Goal: Check status: Check status

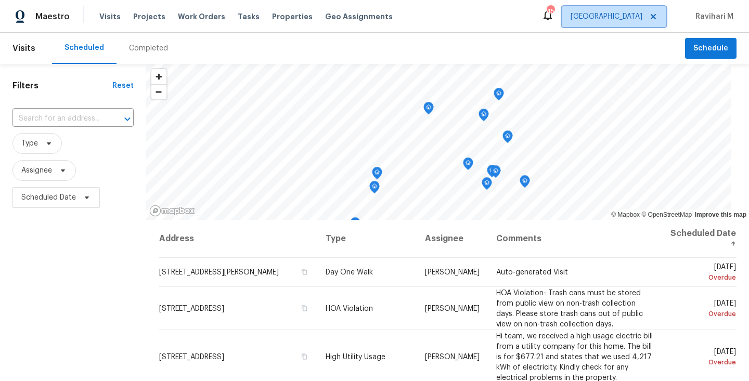
click at [638, 22] on span "[GEOGRAPHIC_DATA]" at bounding box center [613, 16] width 104 height 21
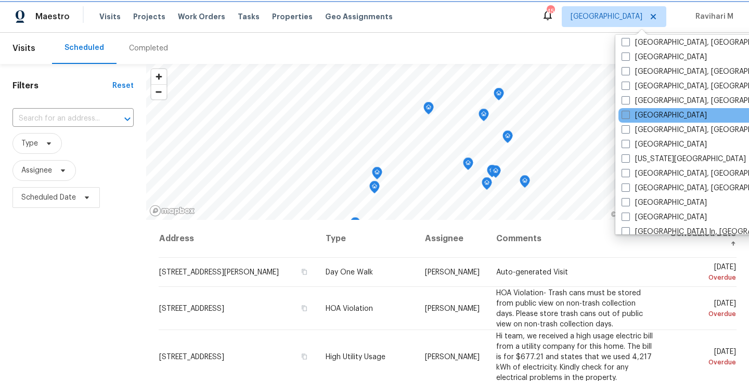
scroll to position [273, 0]
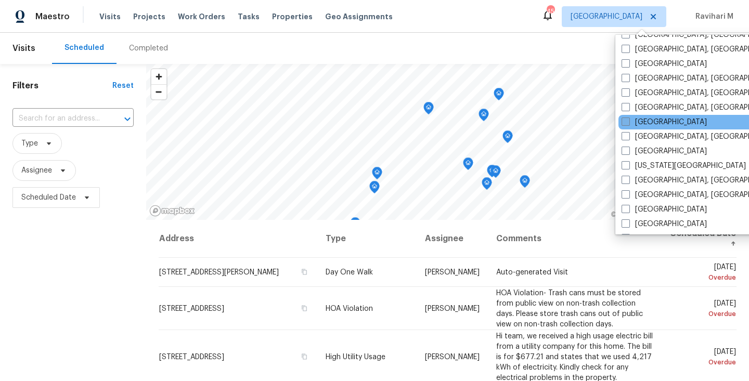
click at [626, 123] on span at bounding box center [625, 121] width 8 height 8
click at [626, 123] on input "[GEOGRAPHIC_DATA]" at bounding box center [624, 120] width 7 height 7
checkbox input "true"
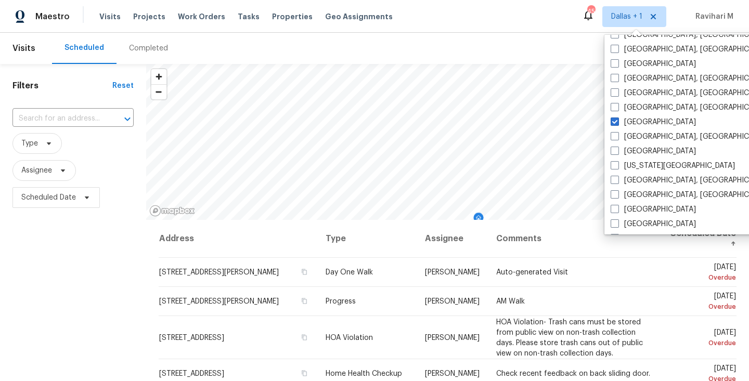
click at [149, 44] on div "Completed" at bounding box center [148, 48] width 39 height 10
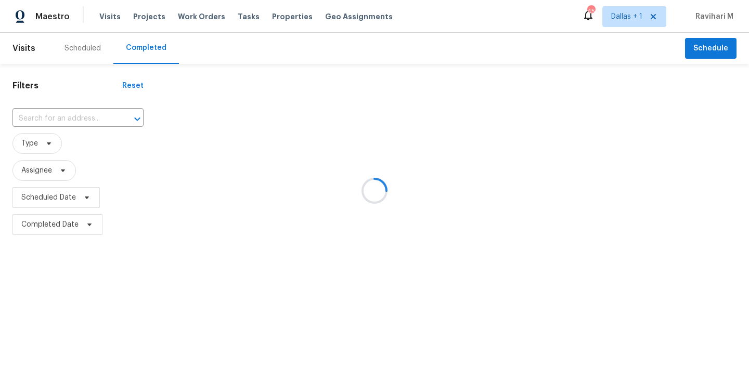
click at [149, 44] on div at bounding box center [374, 190] width 749 height 381
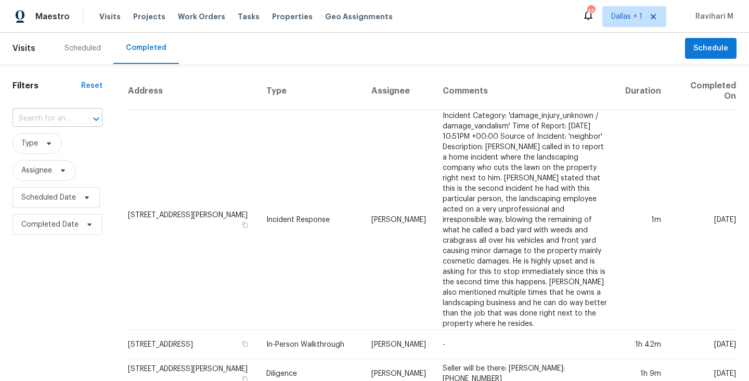
click at [59, 115] on input "text" at bounding box center [42, 119] width 61 height 16
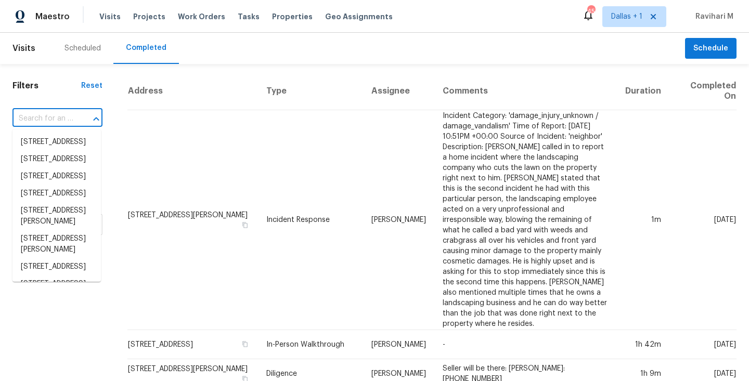
paste input "[STREET_ADDRESS]"
type input "[STREET_ADDRESS]"
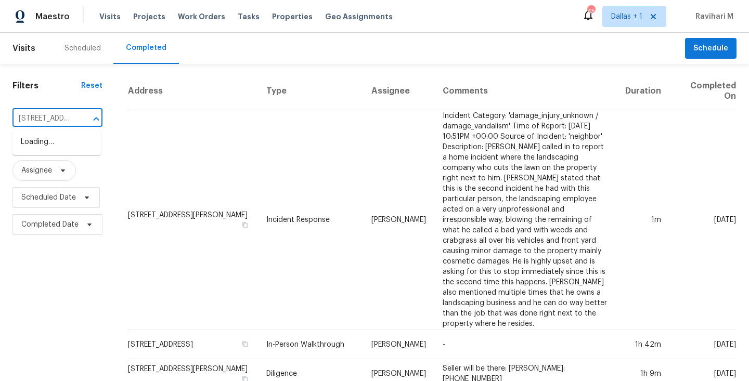
scroll to position [0, 88]
click at [53, 139] on li "[STREET_ADDRESS]" at bounding box center [56, 142] width 88 height 17
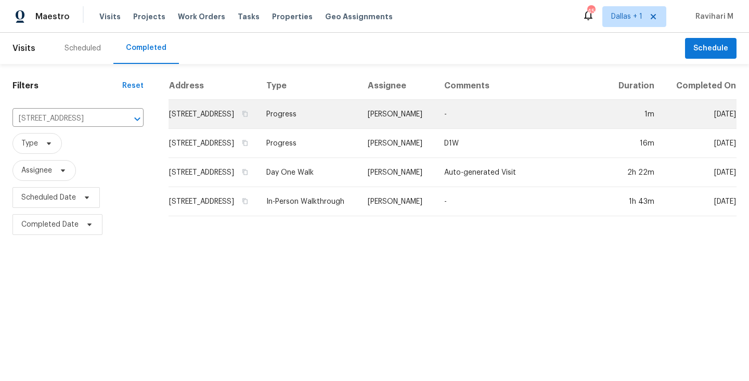
click at [352, 129] on td "Progress" at bounding box center [308, 114] width 101 height 29
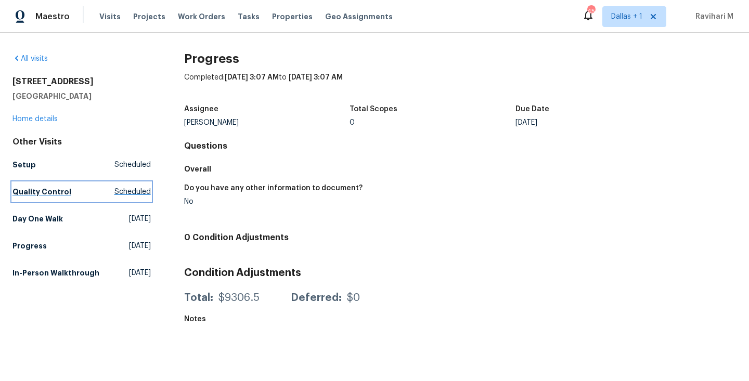
click at [117, 197] on link "Quality Control Scheduled" at bounding box center [81, 191] width 138 height 19
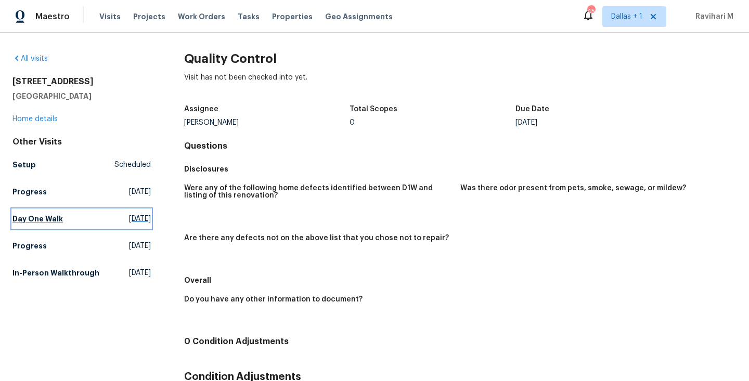
click at [129, 219] on span "[DATE]" at bounding box center [140, 219] width 22 height 10
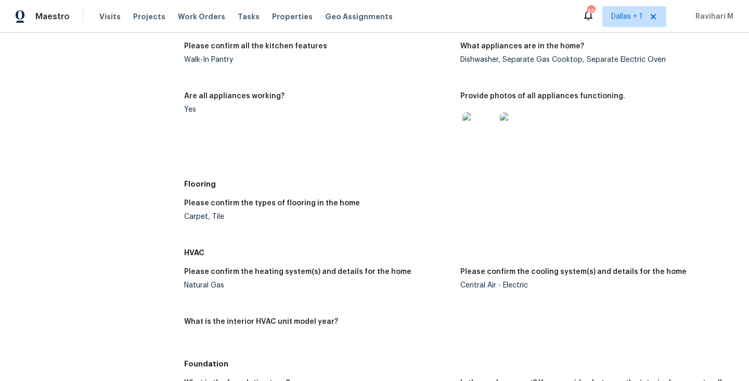
scroll to position [673, 0]
